Goal: Information Seeking & Learning: Find specific page/section

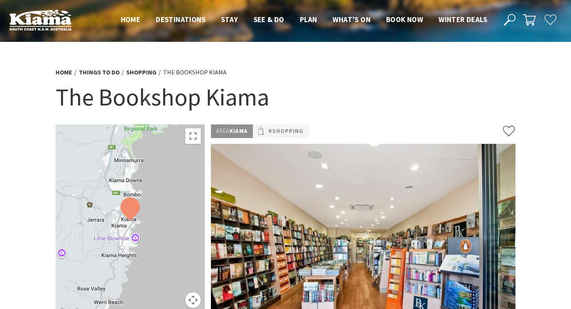
click at [508, 21] on use at bounding box center [510, 20] width 12 height 12
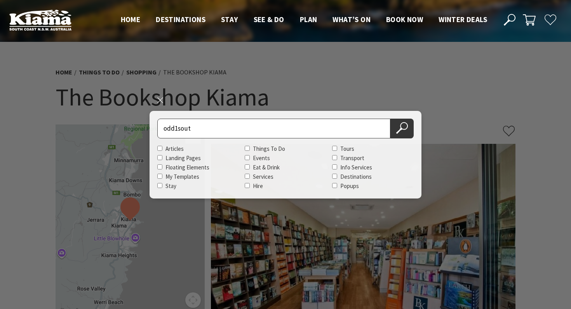
type input "odd1sout"
click at [390, 119] on button "Search Now" at bounding box center [401, 129] width 23 height 20
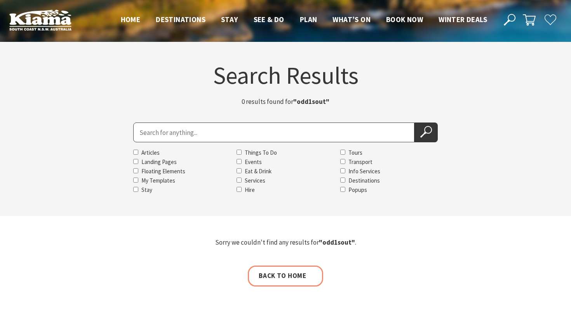
click at [176, 136] on input "Search for" at bounding box center [273, 133] width 281 height 20
type input "diary of a wimpy kid"
click at [414, 123] on button "Search Now" at bounding box center [425, 133] width 23 height 20
click at [176, 135] on input "Search for" at bounding box center [273, 133] width 281 height 20
click at [132, 19] on span "Home" at bounding box center [131, 19] width 20 height 9
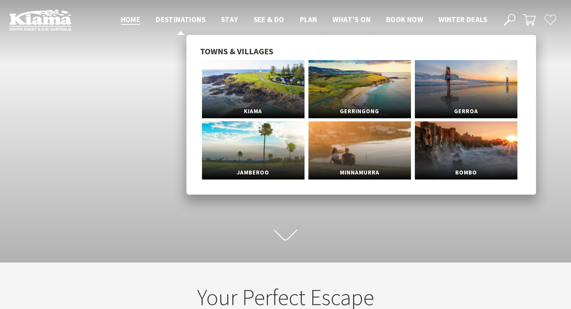
click at [184, 21] on span "Destinations" at bounding box center [181, 19] width 50 height 9
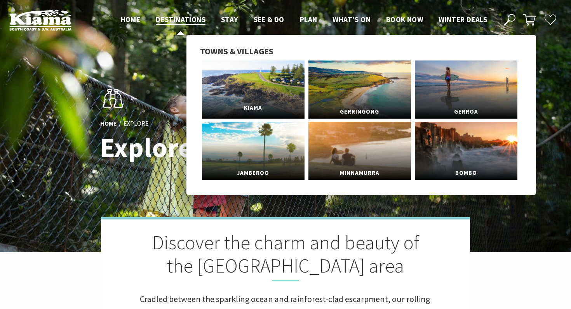
click at [231, 90] on link "Kiama" at bounding box center [253, 90] width 103 height 58
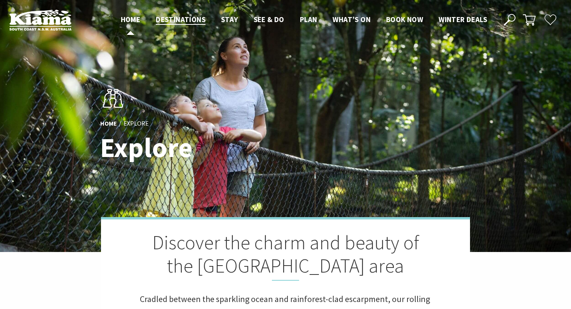
click at [135, 17] on span "Home" at bounding box center [131, 19] width 20 height 9
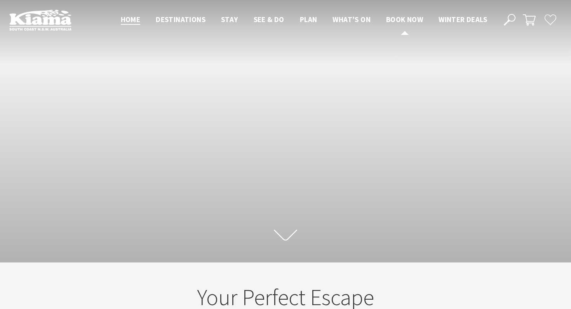
scroll to position [118, 565]
click at [511, 20] on icon at bounding box center [510, 20] width 12 height 12
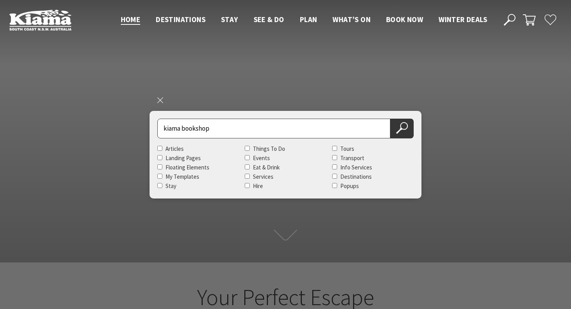
type input "kiama bookshop"
click at [390, 119] on button "Search Now" at bounding box center [401, 129] width 23 height 20
click at [408, 130] on button "Search Now" at bounding box center [401, 129] width 23 height 20
click at [398, 125] on icon at bounding box center [402, 128] width 12 height 12
